Goal: Information Seeking & Learning: Learn about a topic

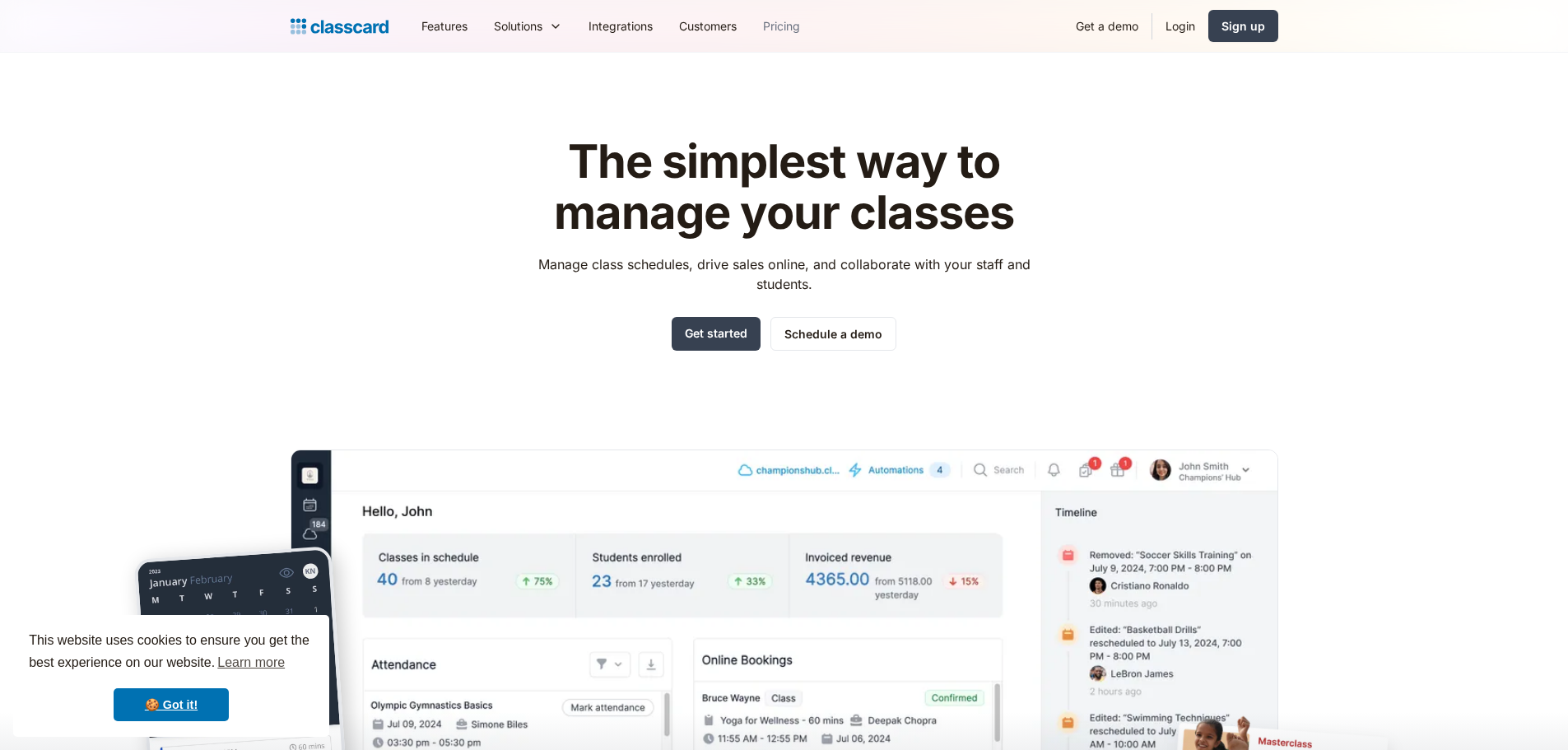
click at [794, 28] on link "Pricing" at bounding box center [782, 25] width 64 height 37
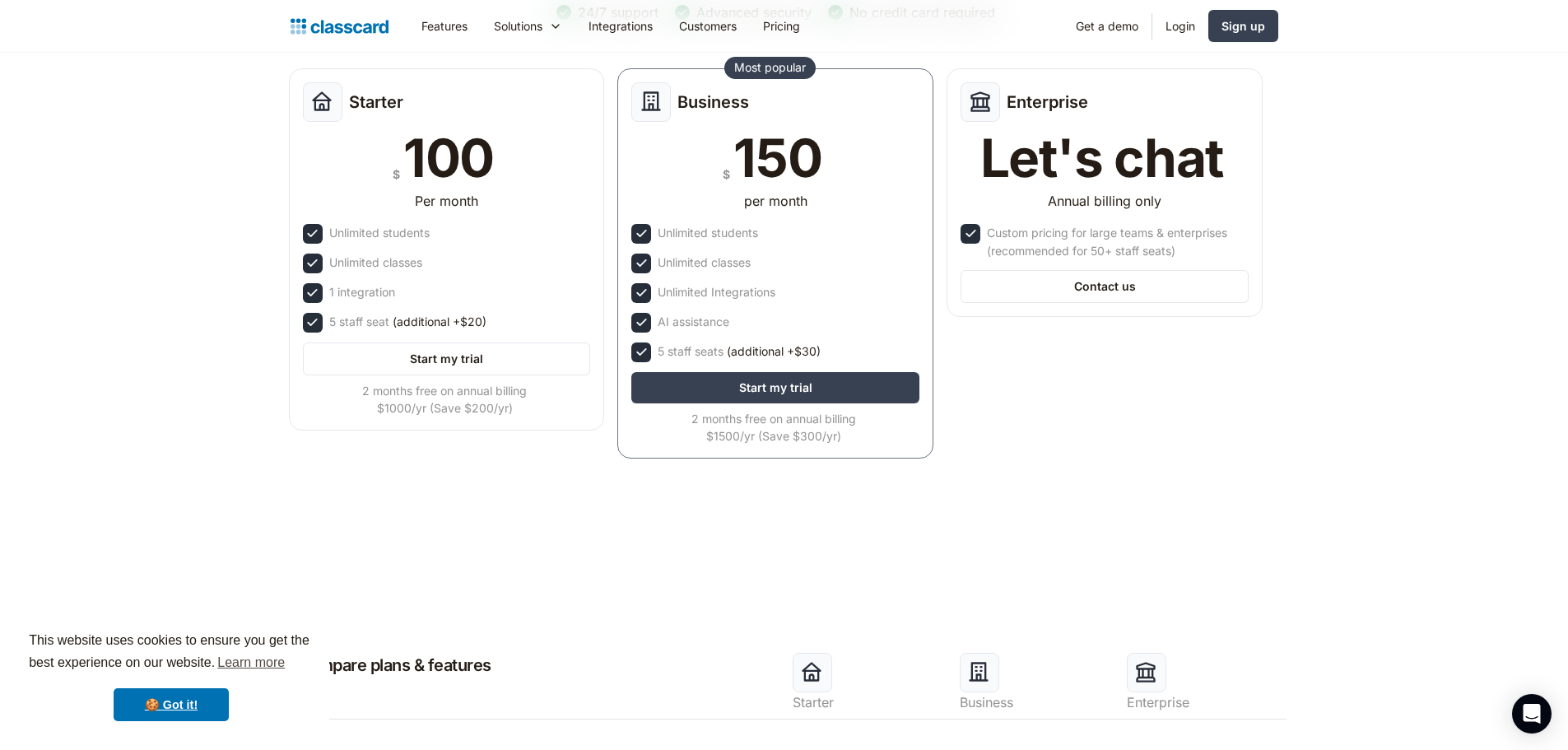
scroll to position [165, 0]
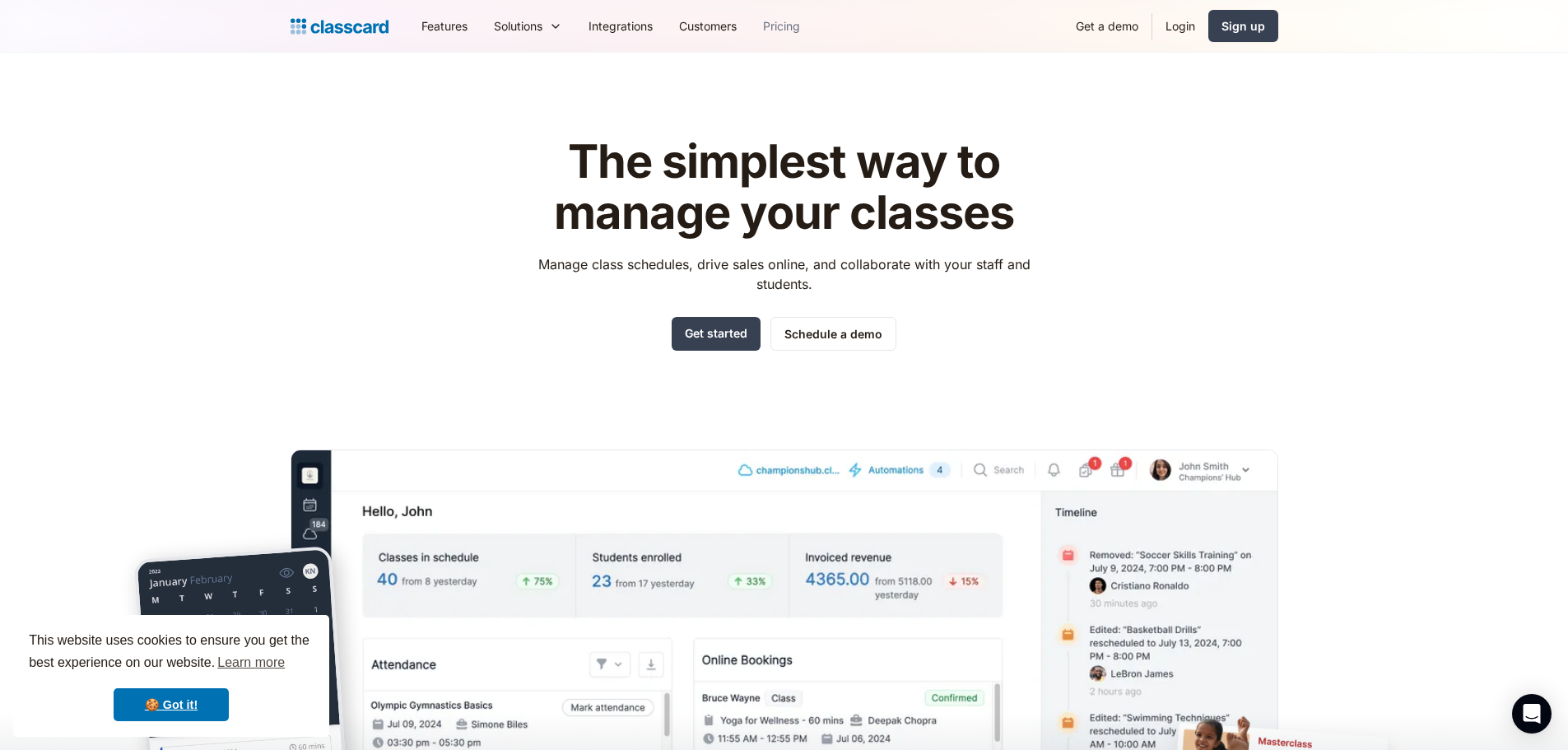
click at [790, 30] on link "Pricing" at bounding box center [782, 25] width 64 height 37
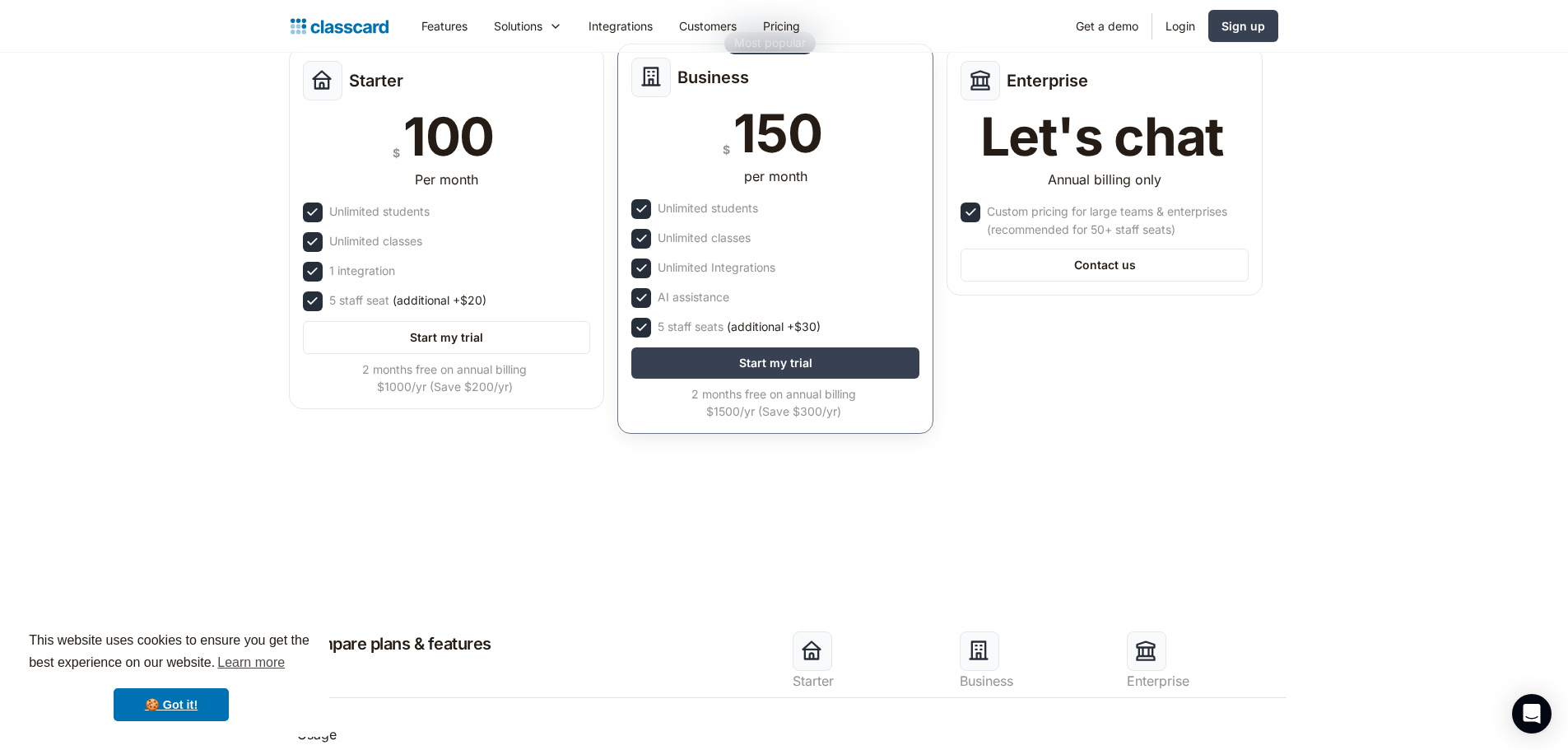
scroll to position [247, 0]
drag, startPoint x: 842, startPoint y: 318, endPoint x: 660, endPoint y: 327, distance: 182.2
click at [660, 327] on div "5 staff seats (additional +$30)" at bounding box center [775, 327] width 288 height 20
click at [851, 327] on div "5 staff seats (additional +$30)" at bounding box center [775, 327] width 288 height 20
click at [846, 323] on div "5 staff seats (additional +$30)" at bounding box center [775, 327] width 288 height 20
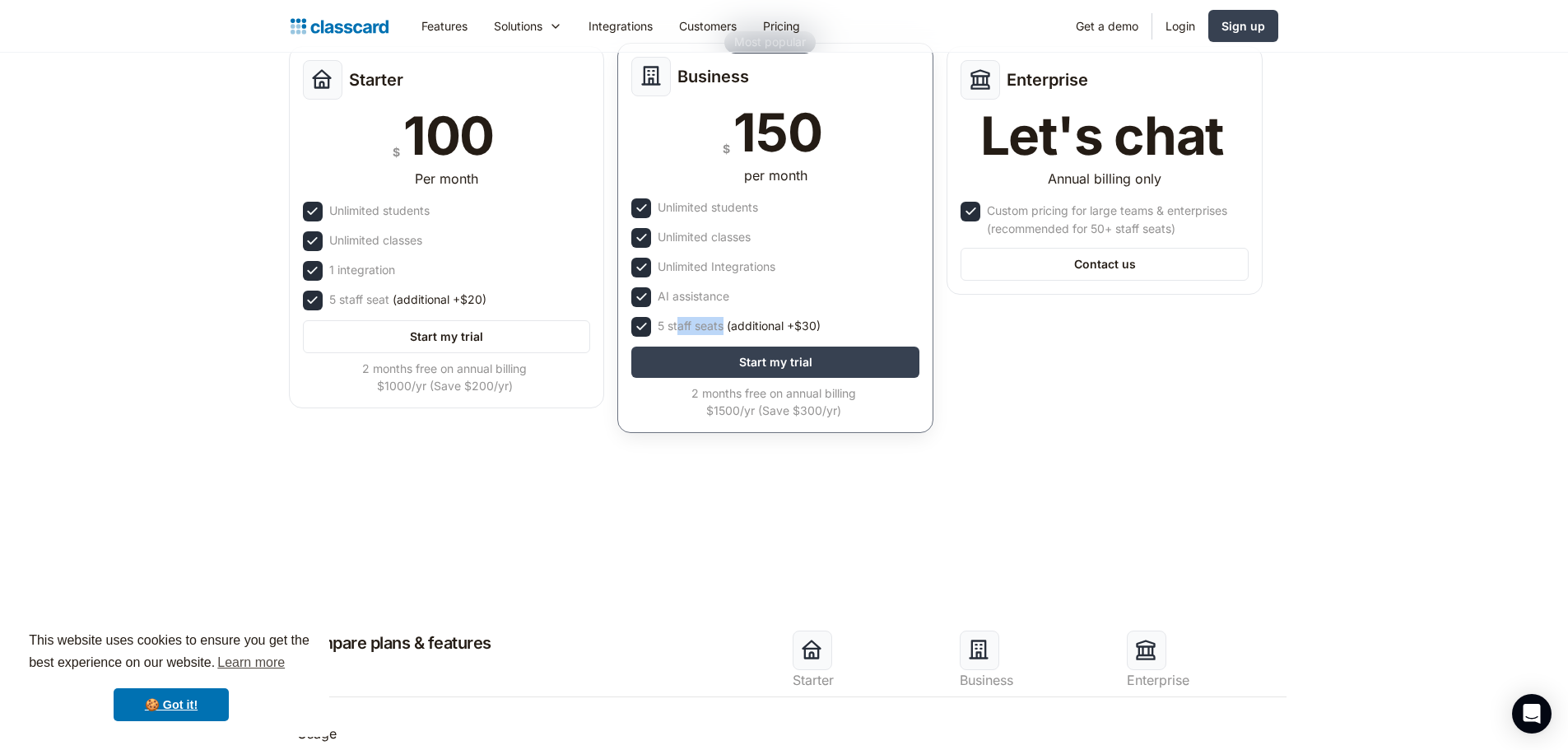
drag, startPoint x: 842, startPoint y: 324, endPoint x: 682, endPoint y: 318, distance: 160.1
click at [681, 318] on div "5 staff seats (additional +$30)" at bounding box center [775, 327] width 288 height 20
click at [665, 322] on div "5 staff seats (additional +$30)" at bounding box center [739, 326] width 163 height 18
drag, startPoint x: 659, startPoint y: 327, endPoint x: 821, endPoint y: 323, distance: 162.0
click at [821, 323] on div "5 staff seats (additional +$30)" at bounding box center [739, 326] width 163 height 18
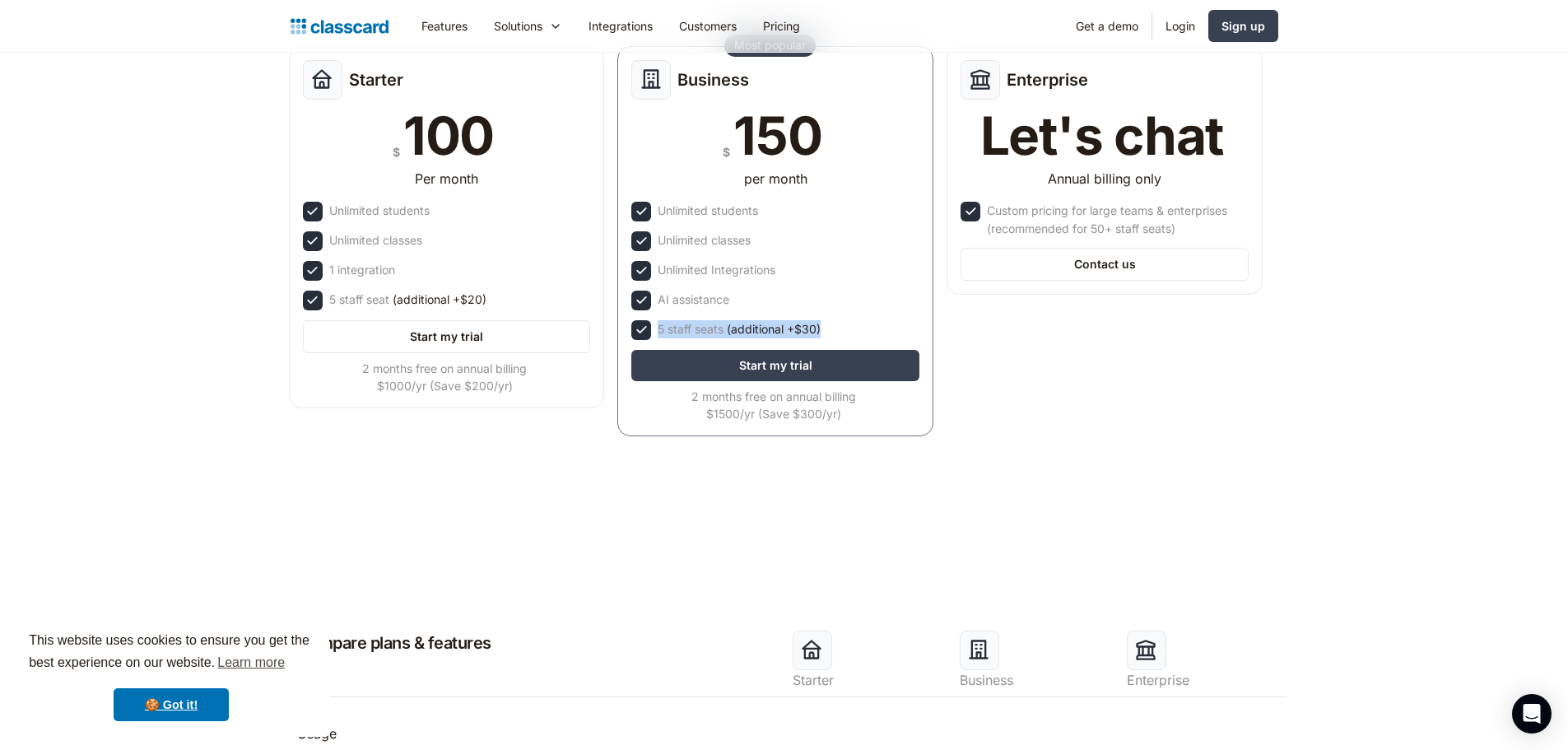
copy div "5 staff seats (additional +$30)"
